Goal: Use online tool/utility

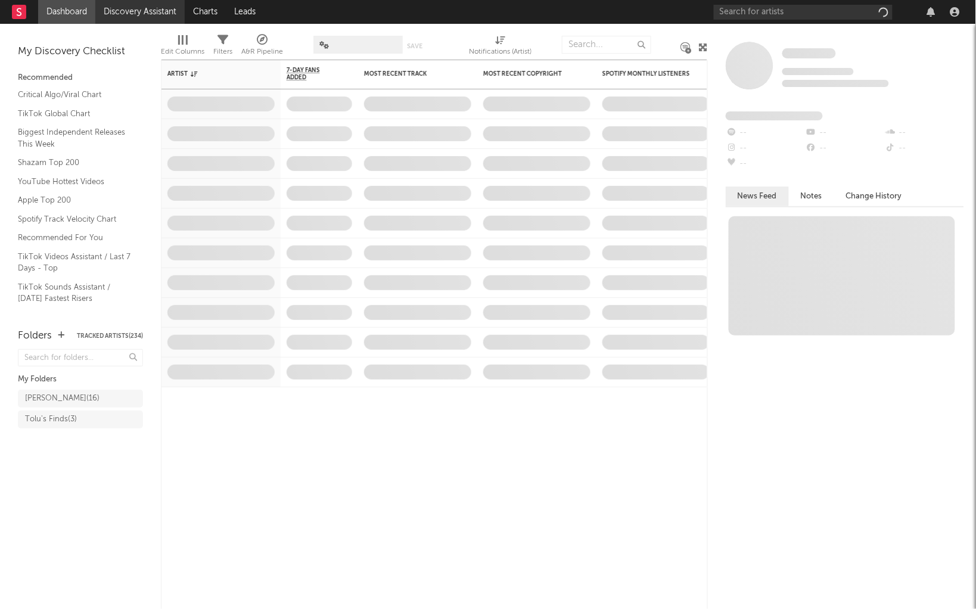
click at [160, 17] on link "Discovery Assistant" at bounding box center [139, 12] width 89 height 24
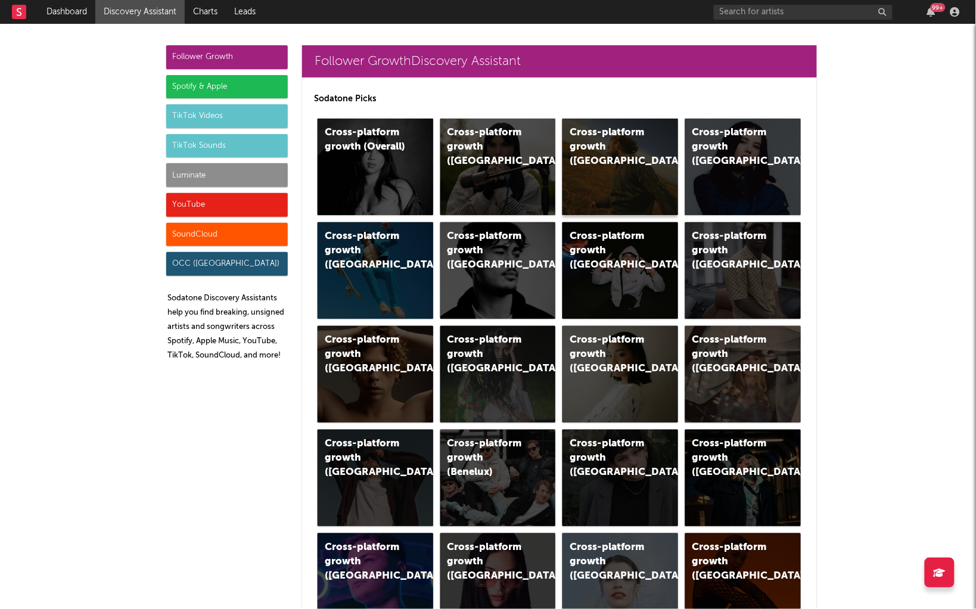
click at [597, 150] on div "Cross-platform growth ([GEOGRAPHIC_DATA])" at bounding box center [609, 147] width 81 height 43
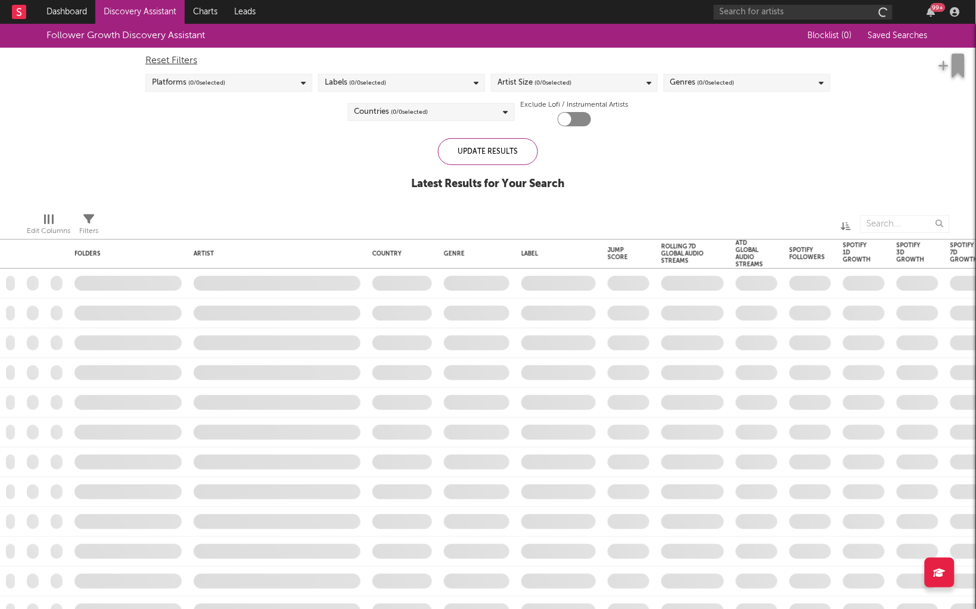
checkbox input "true"
